Goal: Find specific page/section: Find specific page/section

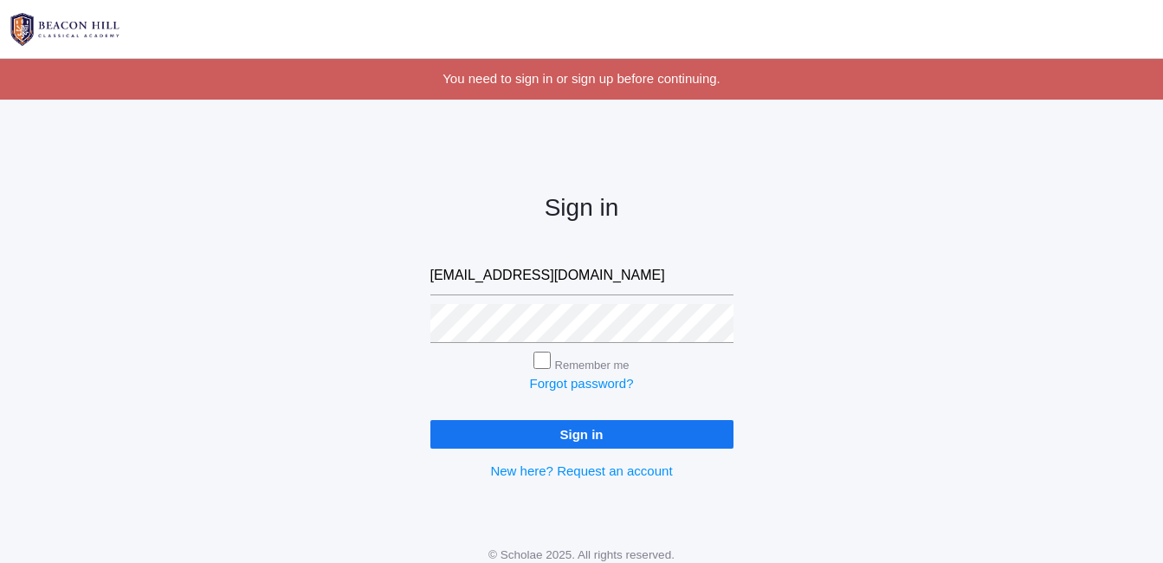
click at [582, 441] on input "Sign in" at bounding box center [581, 434] width 303 height 29
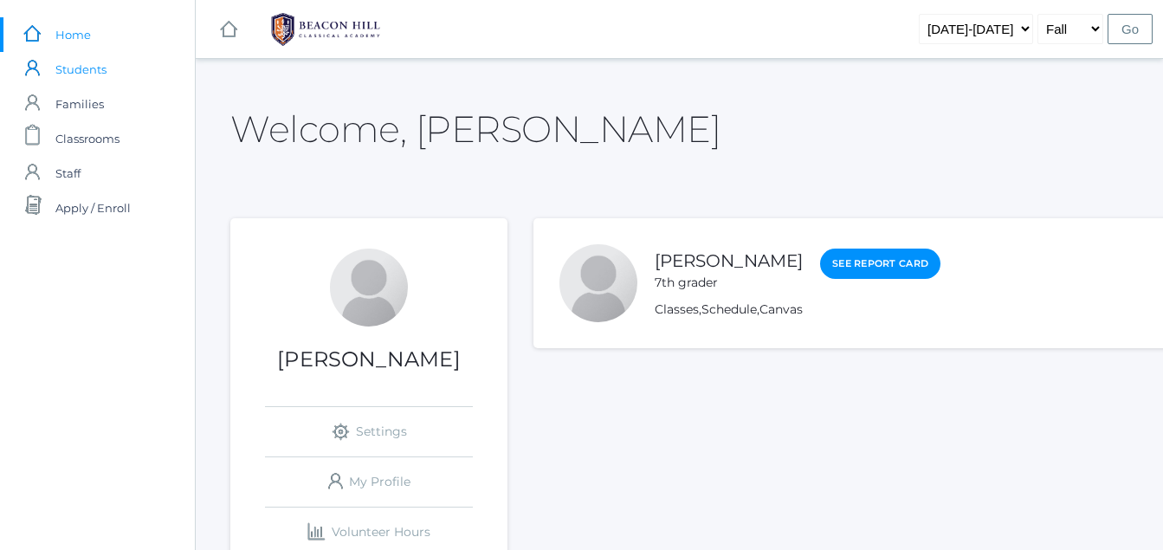
click at [70, 79] on span "Students" at bounding box center [80, 69] width 51 height 35
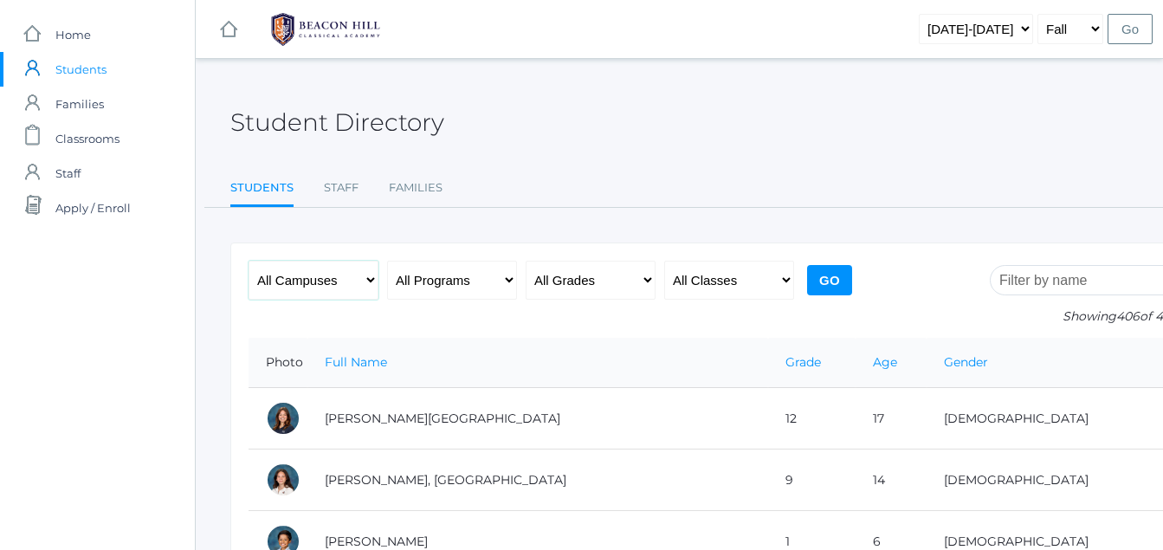
click at [319, 271] on select "All Campuses Upper Campus Lower Campus" at bounding box center [313, 280] width 130 height 39
select select "upper"
click at [248, 261] on select "All Campuses Upper Campus Lower Campus" at bounding box center [313, 280] width 130 height 39
click at [636, 276] on select "All Grades Grammar - Kindergarten - 1st Grade - 2nd Grade - 3rd Grade - 4th Gra…" at bounding box center [591, 280] width 130 height 39
select select "7"
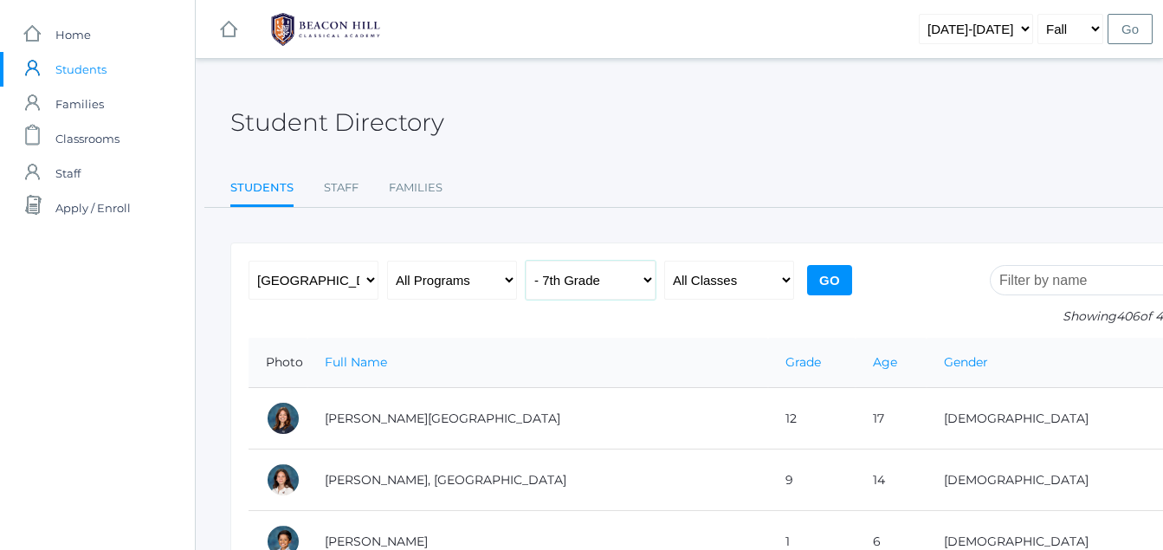
click at [526, 261] on select "All Grades Grammar - Kindergarten - 1st Grade - 2nd Grade - 3rd Grade - 4th Gra…" at bounding box center [591, 280] width 130 height 39
click at [817, 272] on input "Go" at bounding box center [829, 280] width 45 height 30
click at [352, 281] on select "All Campuses Upper Campus Lower Campus" at bounding box center [313, 280] width 130 height 39
select select "any"
click at [248, 261] on select "All Campuses Upper Campus Lower Campus" at bounding box center [313, 280] width 130 height 39
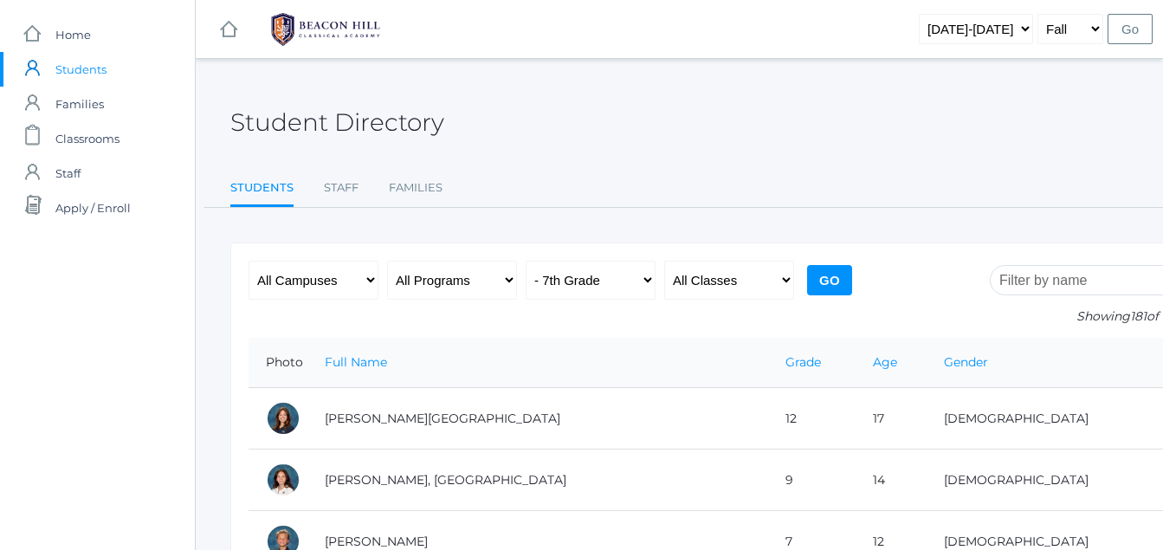
click at [828, 268] on input "Go" at bounding box center [829, 280] width 45 height 30
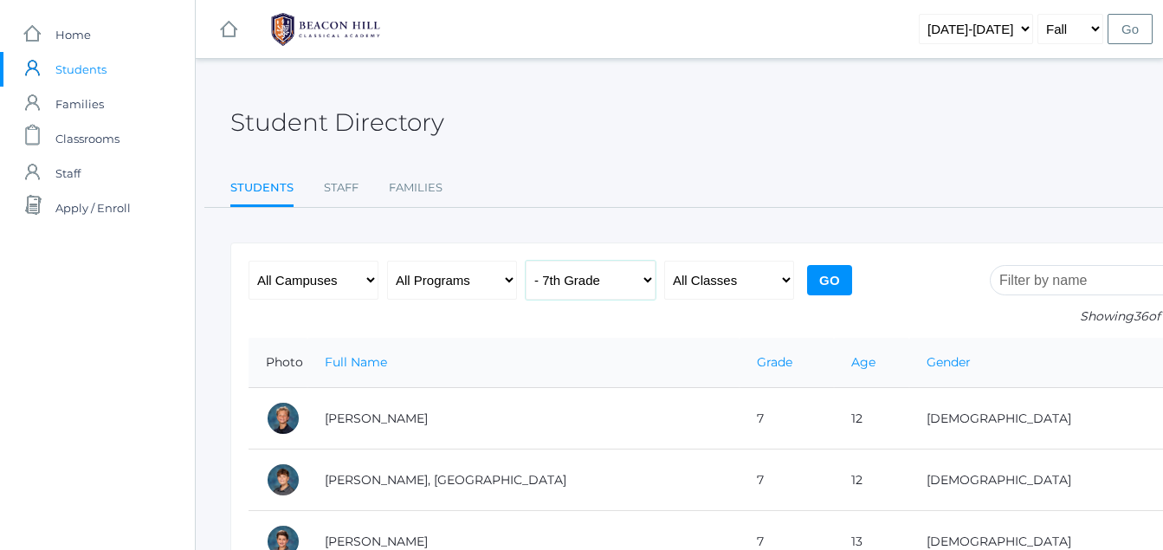
click at [624, 277] on select "All Grades Grammar - Kindergarten - 1st Grade - 2nd Grade - 3rd Grade - 4th Gra…" at bounding box center [591, 280] width 130 height 39
select select "8"
click at [526, 261] on select "All Grades Grammar - Kindergarten - 1st Grade - 2nd Grade - 3rd Grade - 4th Gra…" at bounding box center [591, 280] width 130 height 39
click at [839, 278] on input "Go" at bounding box center [829, 280] width 45 height 30
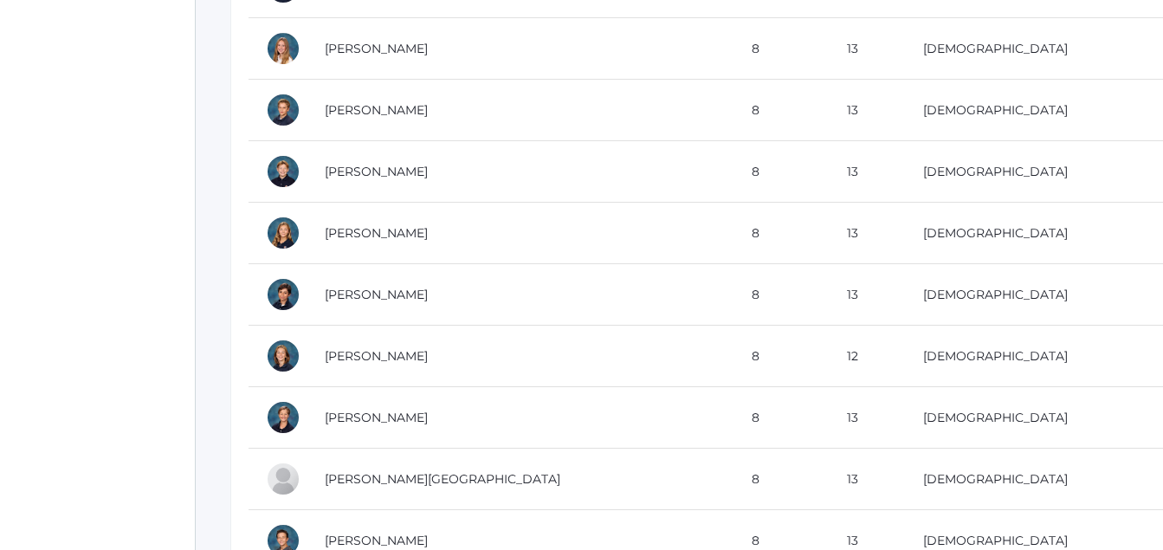
scroll to position [712, 0]
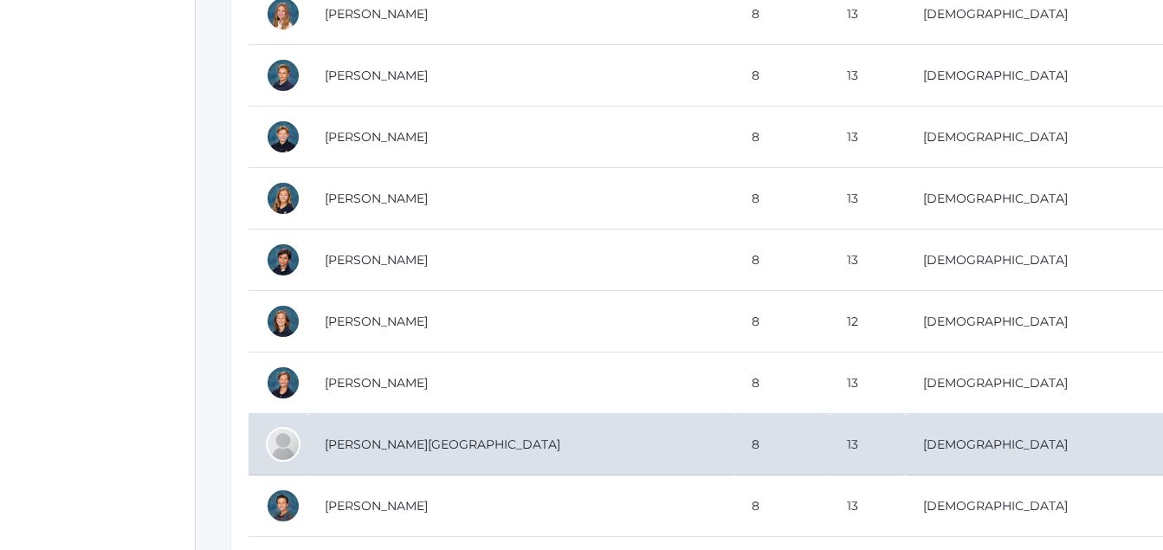
click at [587, 451] on td "Harris, Talon" at bounding box center [520, 444] width 427 height 61
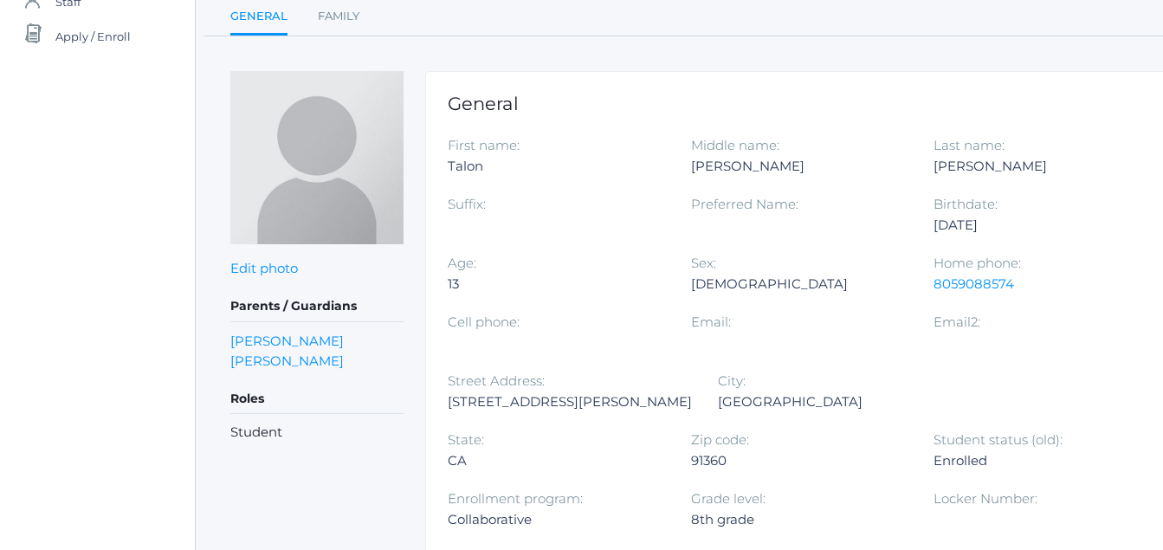
scroll to position [172, 0]
